Goal: Task Accomplishment & Management: Use online tool/utility

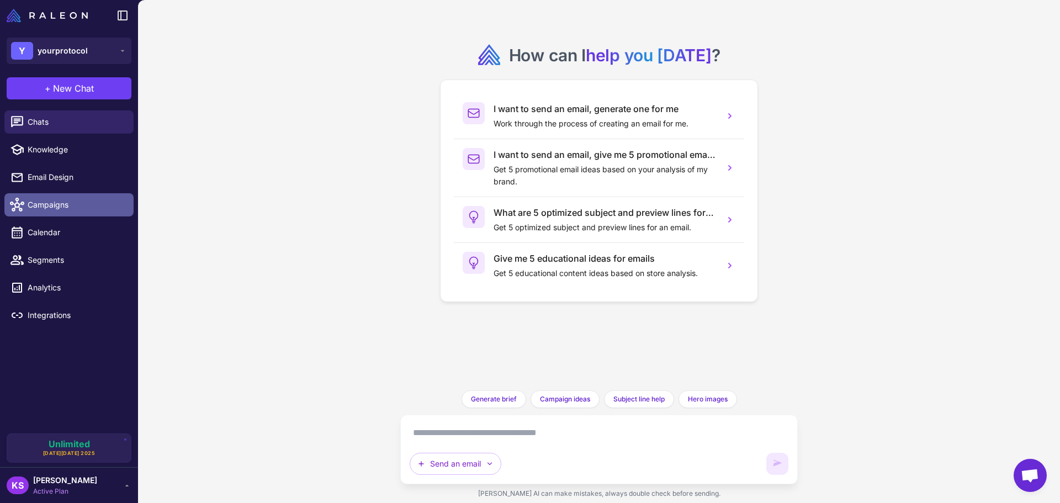
click at [57, 208] on span "Campaigns" at bounding box center [76, 205] width 97 height 12
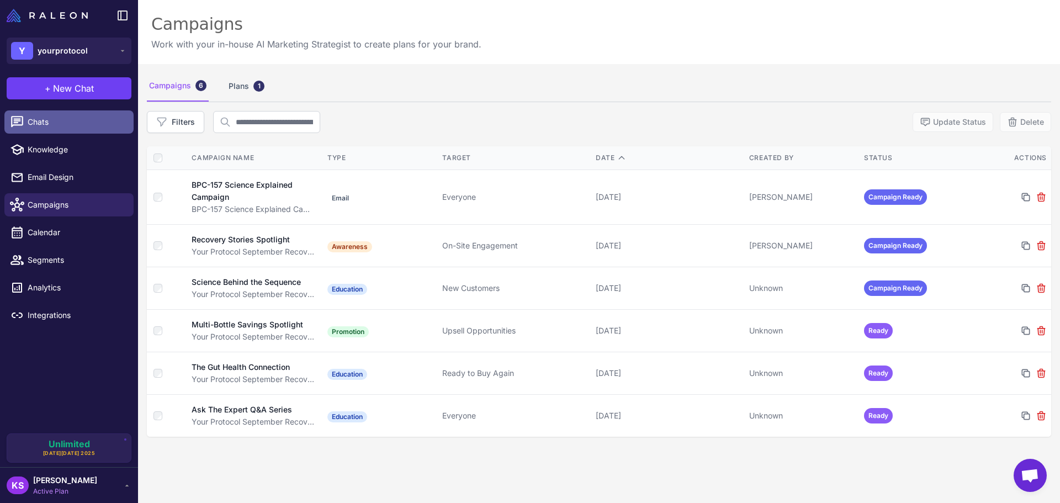
click at [90, 120] on span "Chats" at bounding box center [76, 122] width 97 height 12
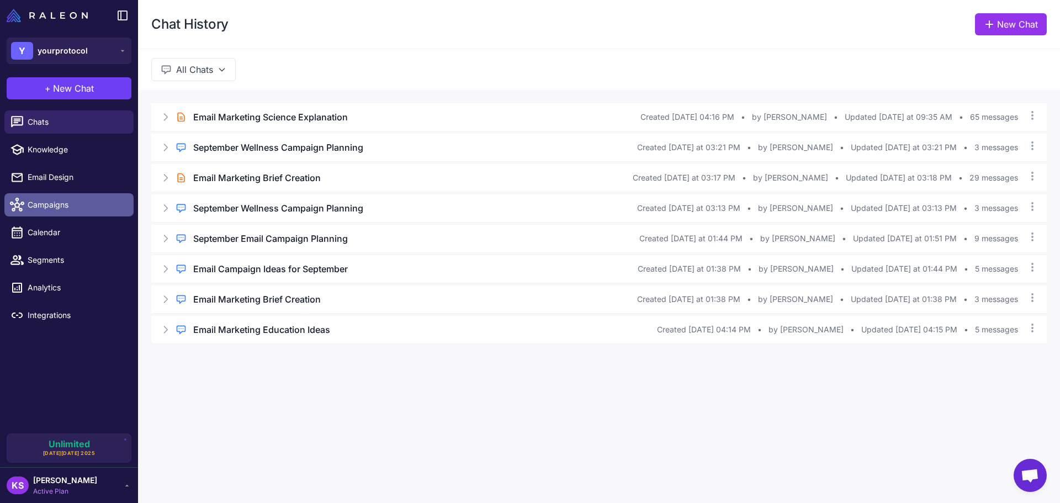
click at [55, 206] on span "Campaigns" at bounding box center [76, 205] width 97 height 12
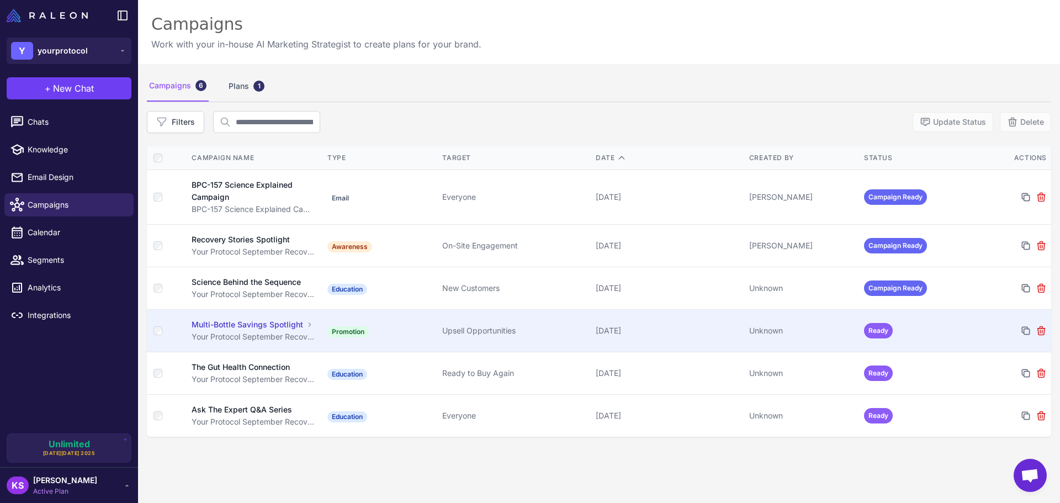
click at [397, 338] on td "Promotion" at bounding box center [380, 331] width 115 height 42
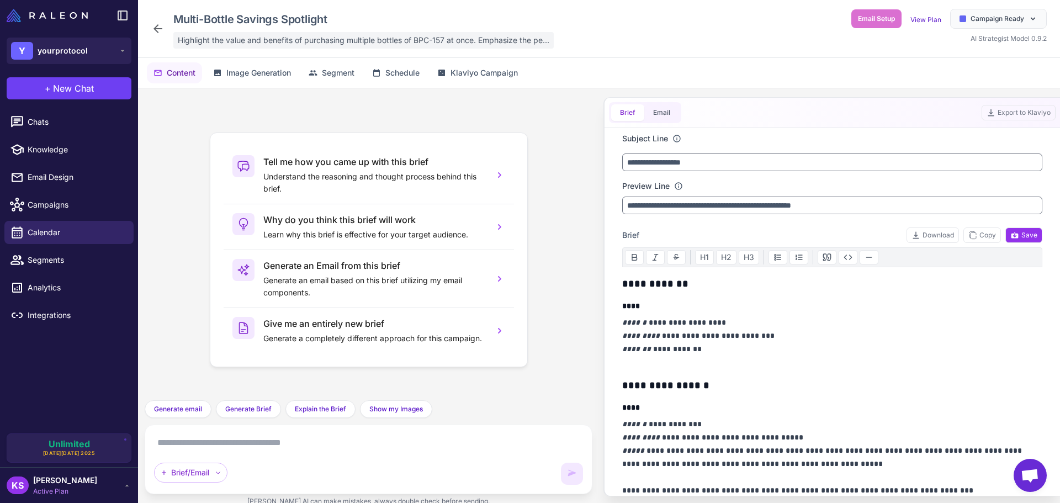
click at [295, 43] on span "Highlight the value and benefits of purchasing multiple bottles of BPC-157 at o…" at bounding box center [363, 40] width 371 height 12
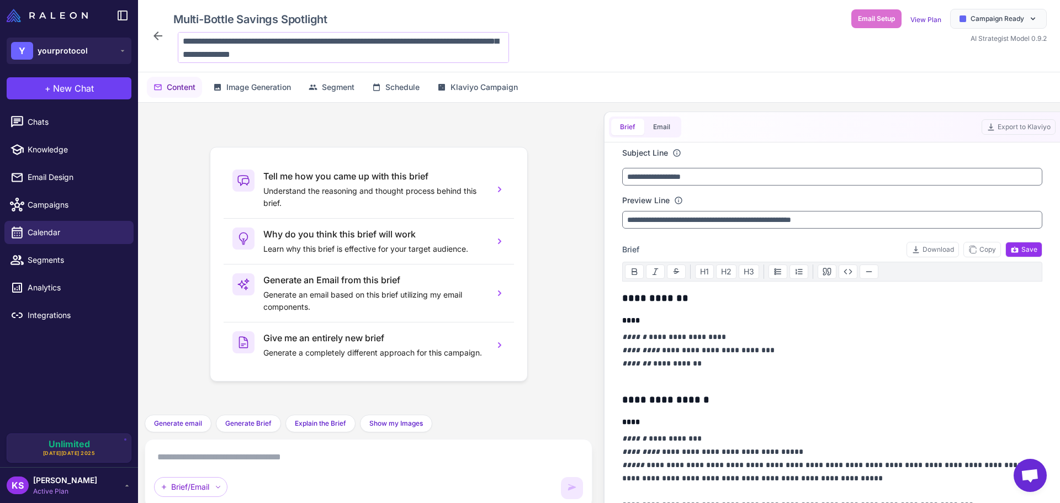
scroll to position [41, 0]
click at [337, 47] on textarea "**********" at bounding box center [343, 47] width 331 height 31
click at [608, 49] on div "**********" at bounding box center [599, 36] width 922 height 72
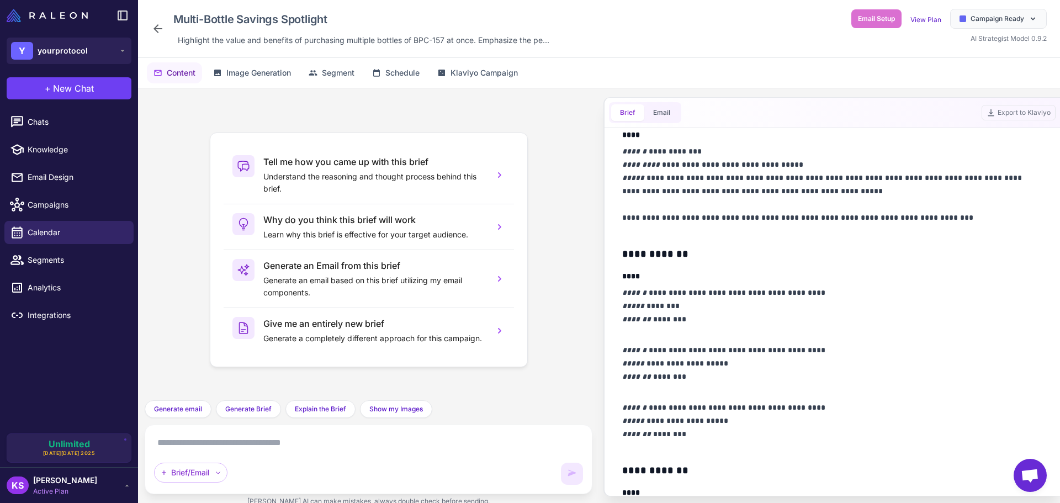
scroll to position [276, 0]
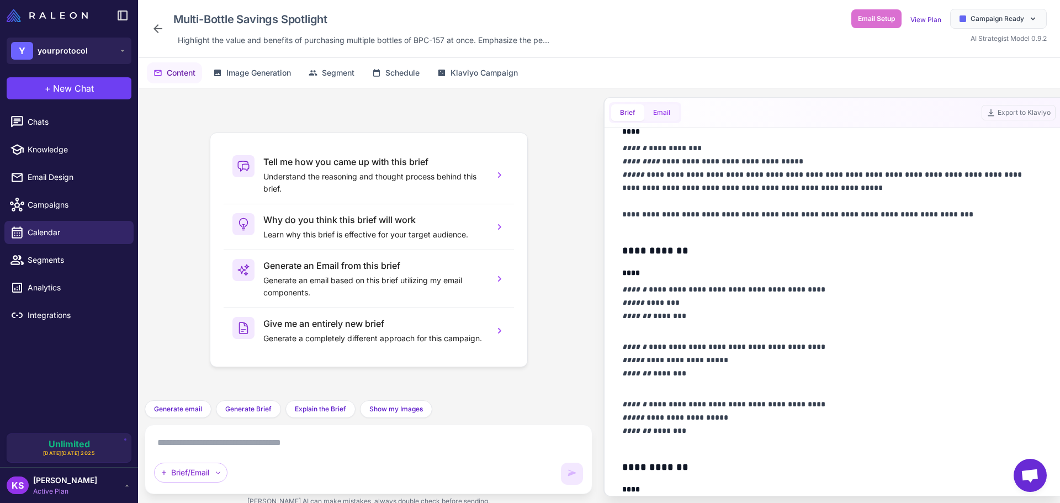
click at [672, 112] on button "Email" at bounding box center [661, 112] width 35 height 17
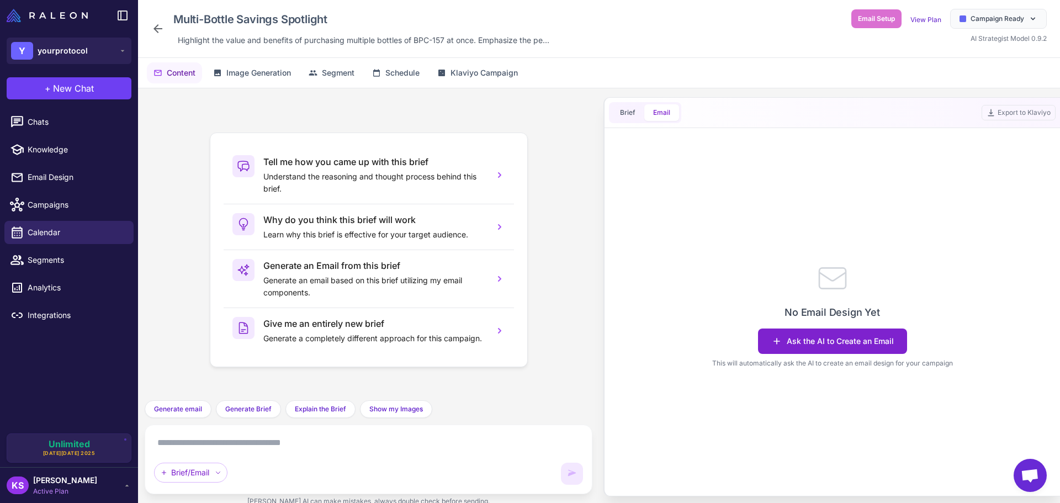
drag, startPoint x: 842, startPoint y: 348, endPoint x: 920, endPoint y: 238, distance: 135.4
click at [842, 347] on button "Ask the AI to Create an Email" at bounding box center [832, 340] width 149 height 25
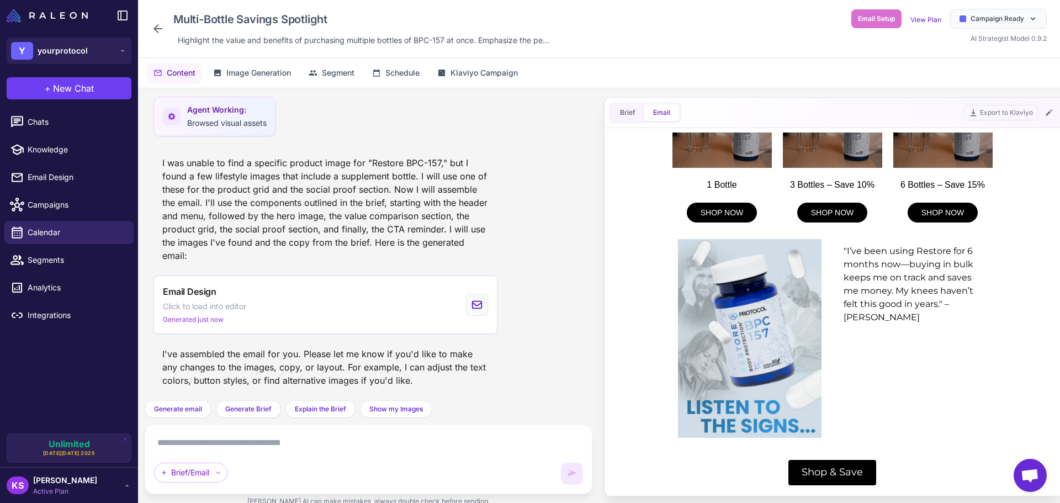
scroll to position [1104, 0]
